Goal: Use online tool/utility: Use online tool/utility

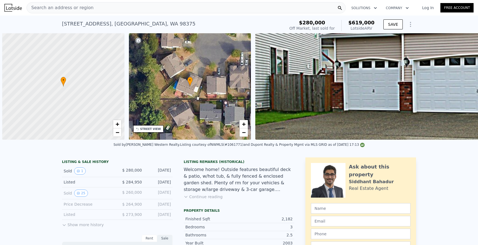
scroll to position [0, 2]
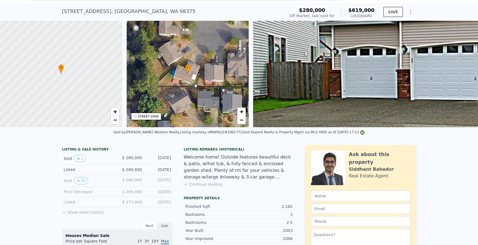
type input "$ 277,117"
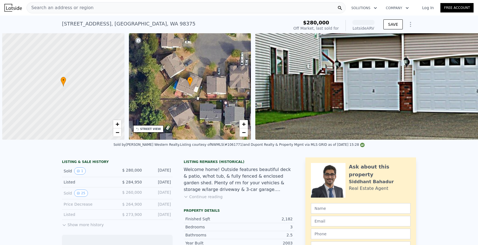
scroll to position [0, 2]
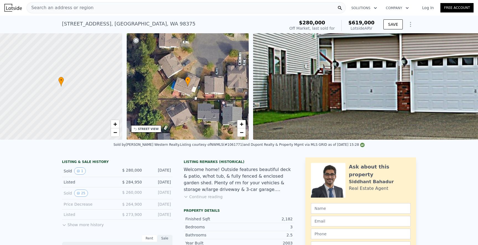
click at [96, 7] on div "Search an address or region" at bounding box center [186, 7] width 319 height 11
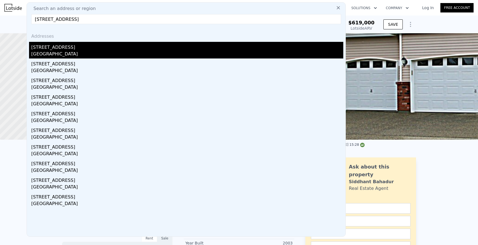
type input "[STREET_ADDRESS]"
click at [78, 48] on div "[STREET_ADDRESS]" at bounding box center [187, 46] width 312 height 9
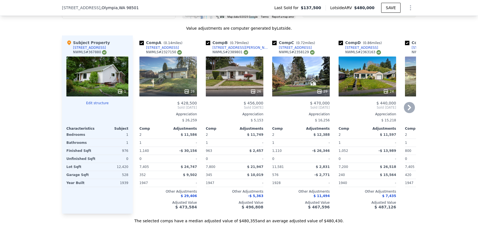
scroll to position [600, 0]
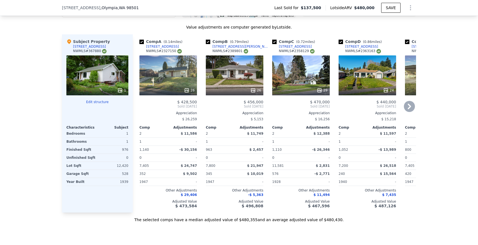
click at [233, 81] on div "26" at bounding box center [235, 75] width 58 height 40
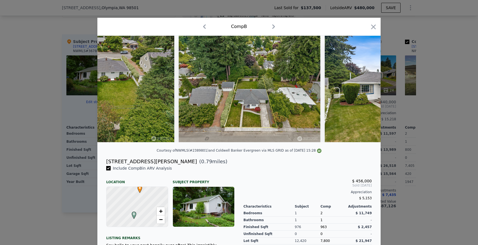
scroll to position [0, 3316]
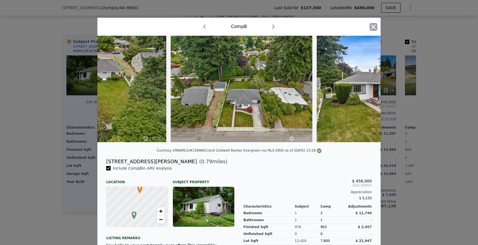
click at [373, 25] on icon "button" at bounding box center [374, 27] width 8 height 8
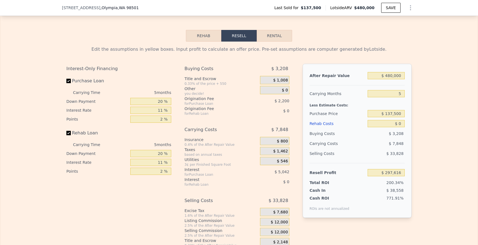
scroll to position [840, 0]
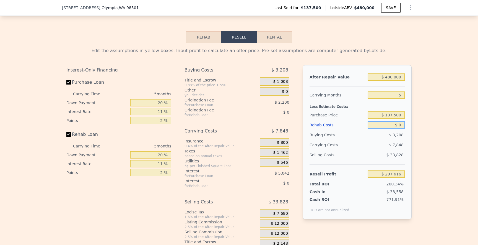
click at [403, 126] on input "$ 0" at bounding box center [386, 124] width 37 height 7
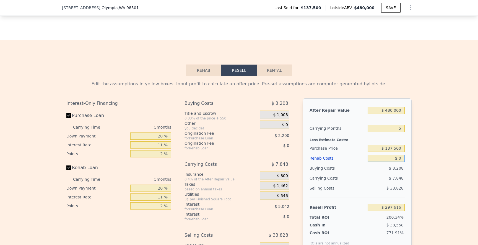
scroll to position [829, 0]
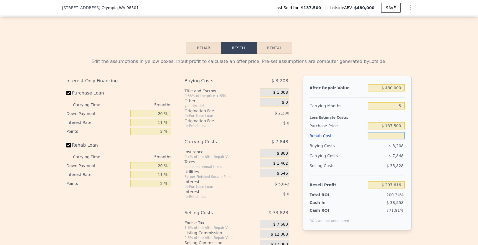
type input "$ 5"
type input "$ 297,611"
type input "$ 50"
type input "$ 297,565"
type input "$ 500"
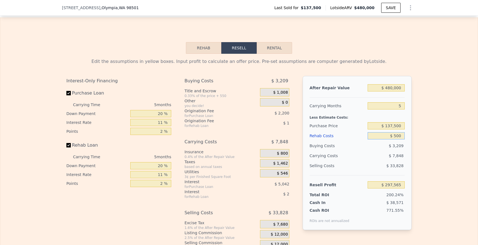
type input "$ 297,088"
type input "$ 5,000"
type input "$ 292,351"
type input "$ 50,000"
type input "$ 244,981"
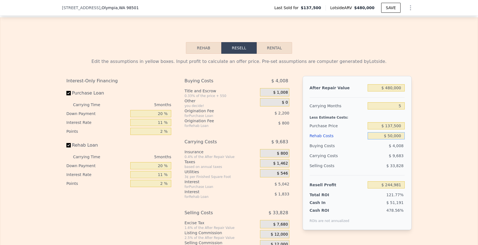
type input "$ 50,000"
click at [432, 132] on div "Edit the assumptions in yellow boxes. Input profit to calculate an offer price.…" at bounding box center [239, 157] width 478 height 206
click at [391, 89] on input "$ 480,000" at bounding box center [386, 87] width 37 height 7
type input "$ 40,000"
type input "-$ 163,781"
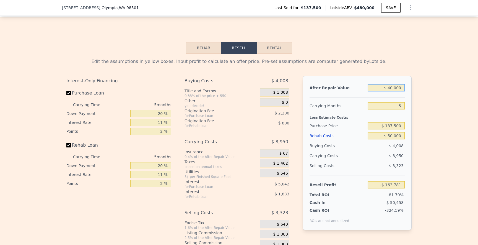
type input "$ 420,000"
type input "$ 189,240"
type input "$ 420,000"
click at [390, 127] on input "$ 137,500" at bounding box center [386, 125] width 37 height 7
type input "$ 337,500"
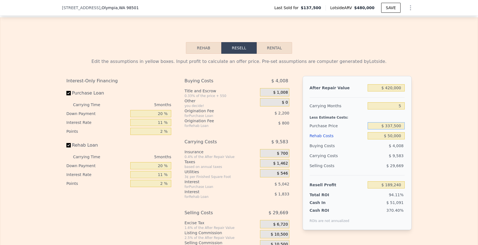
type input "-$ 21,961"
click at [396, 124] on input "$ 337,500" at bounding box center [386, 125] width 37 height 7
click at [389, 126] on input "$ 337,500" at bounding box center [386, 125] width 37 height 7
type input "$ 237,500"
type input "$ 83,637"
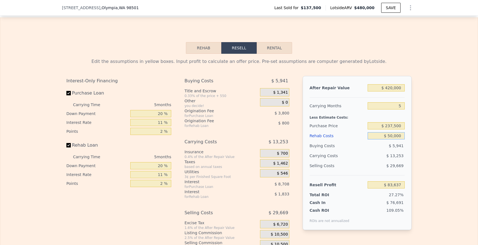
click at [396, 137] on input "$ 50,000" at bounding box center [386, 135] width 37 height 7
click at [391, 125] on input "$ 237,500" at bounding box center [386, 125] width 37 height 7
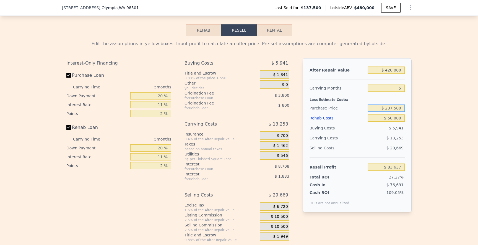
scroll to position [846, 0]
click at [412, 125] on div "Edit the assumptions in yellow boxes. Input profit to calculate an offer price.…" at bounding box center [239, 140] width 354 height 206
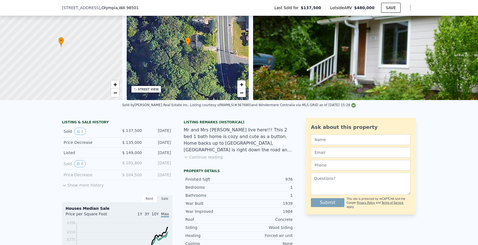
scroll to position [37, 0]
